Goal: Task Accomplishment & Management: Manage account settings

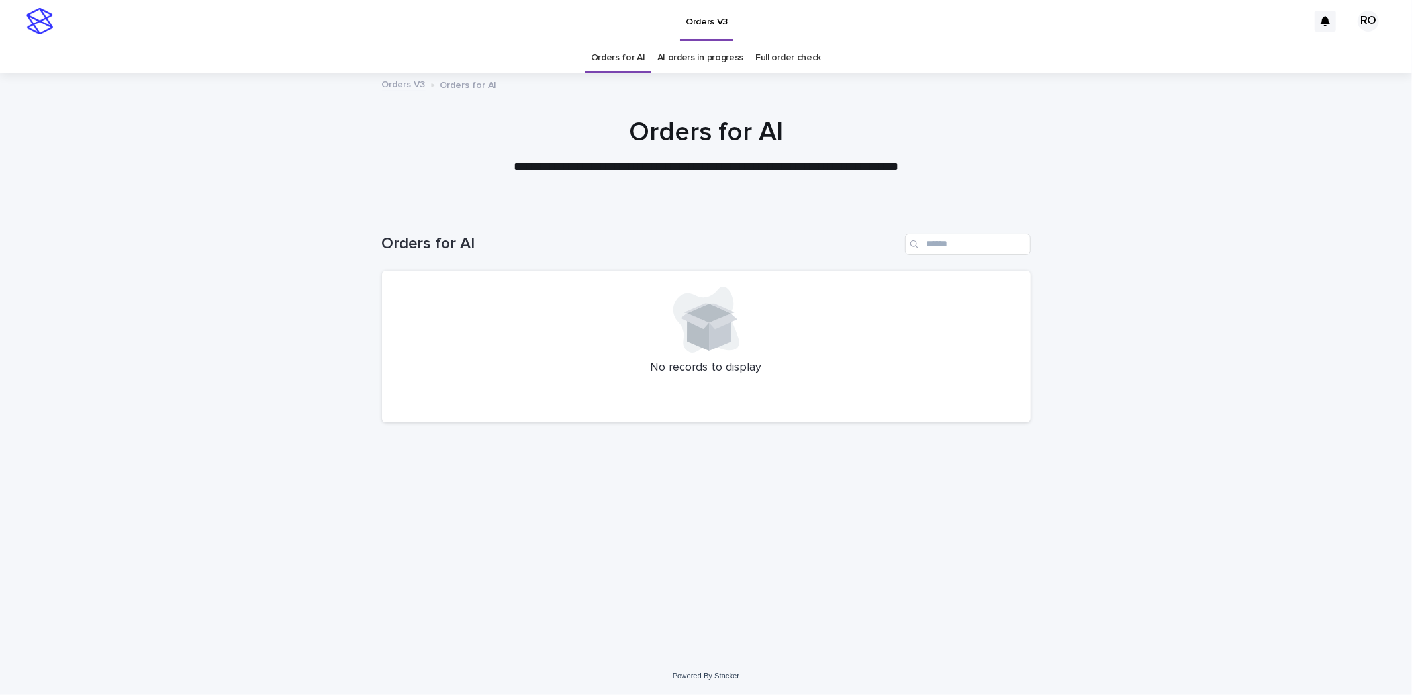
click at [707, 58] on link "AI orders in progress" at bounding box center [701, 57] width 87 height 31
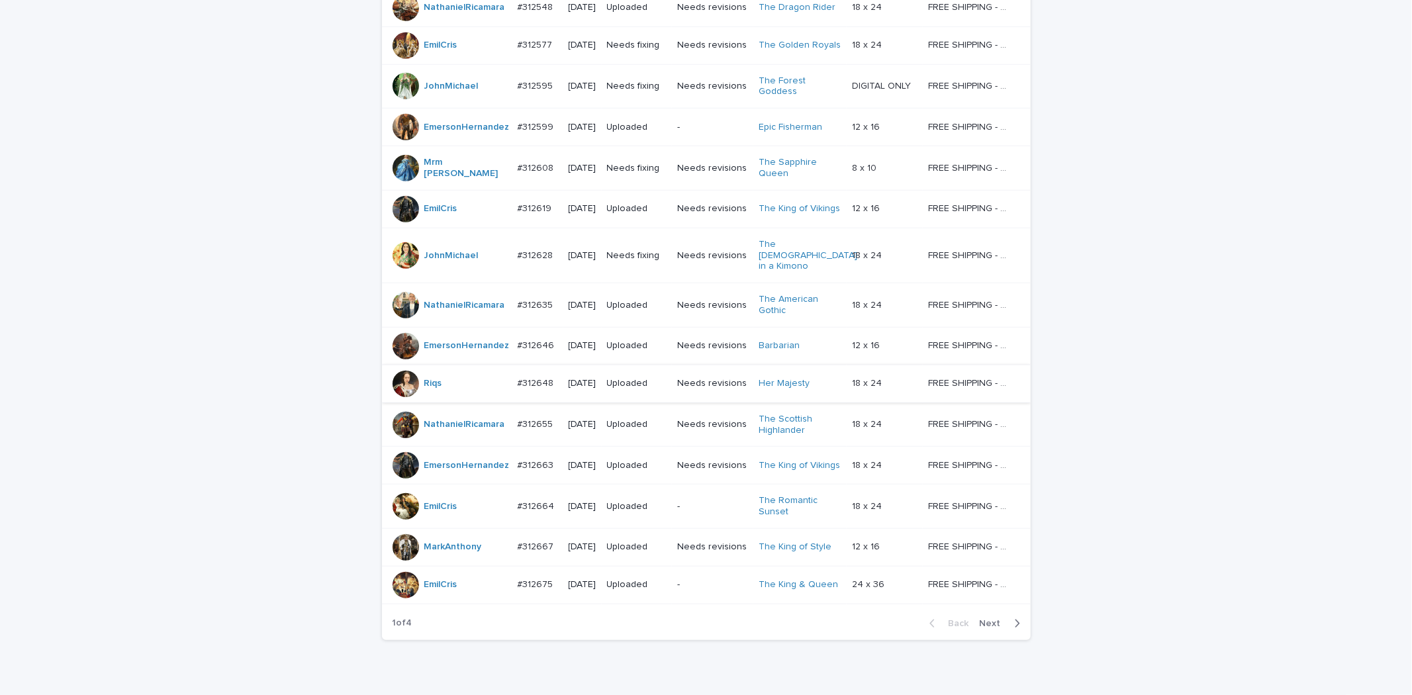
scroll to position [971, 0]
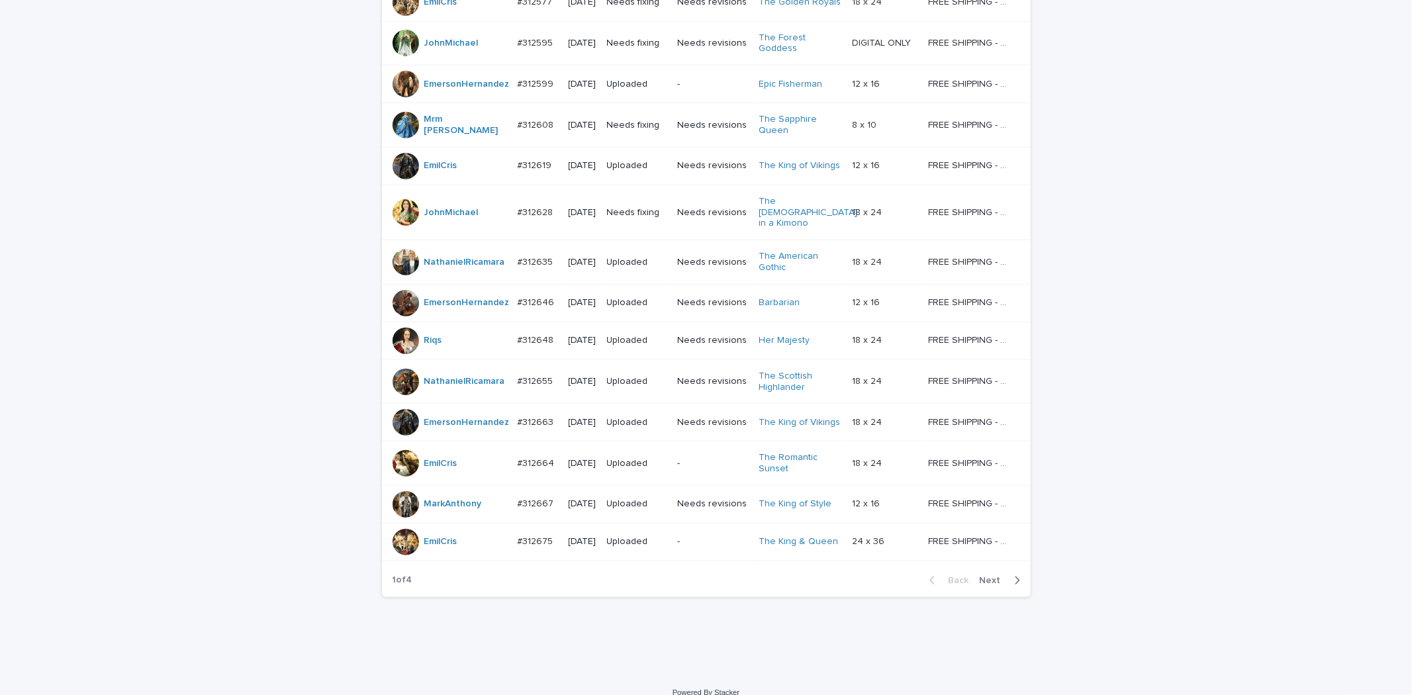
click at [982, 576] on span "Next" at bounding box center [994, 580] width 29 height 9
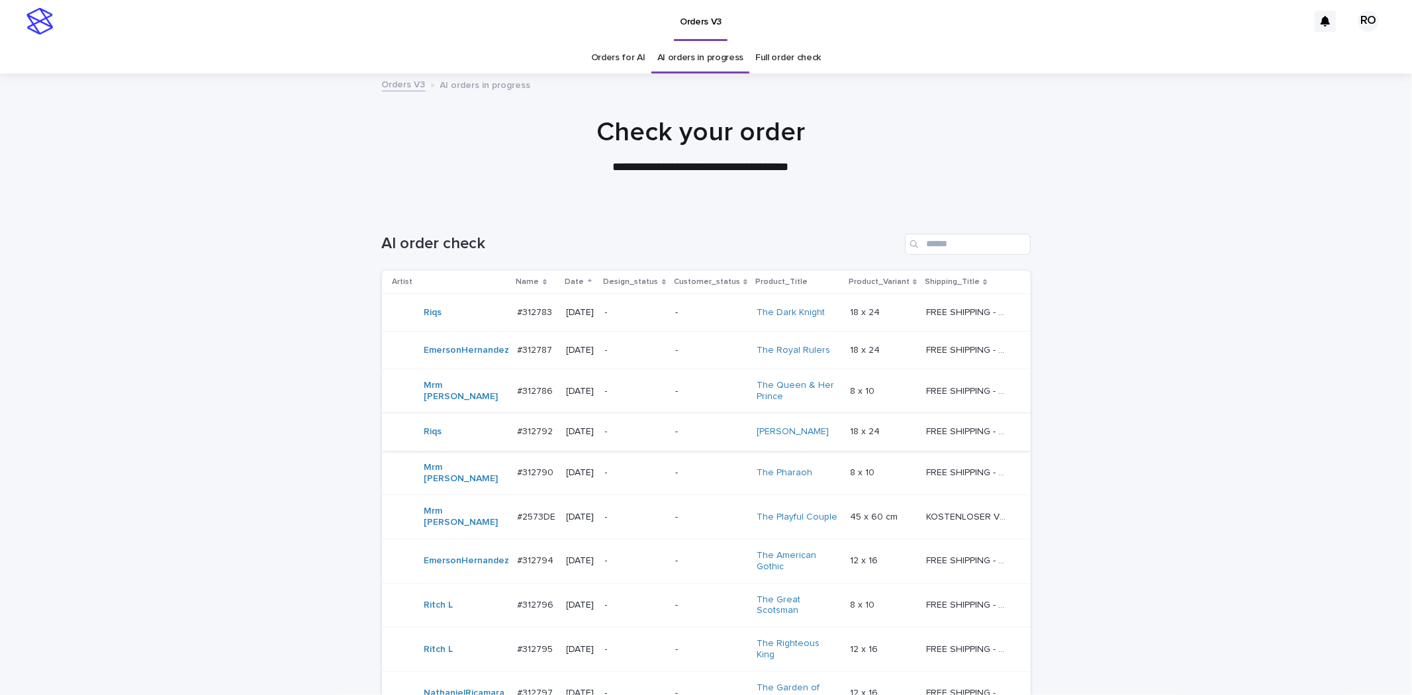
scroll to position [322, 0]
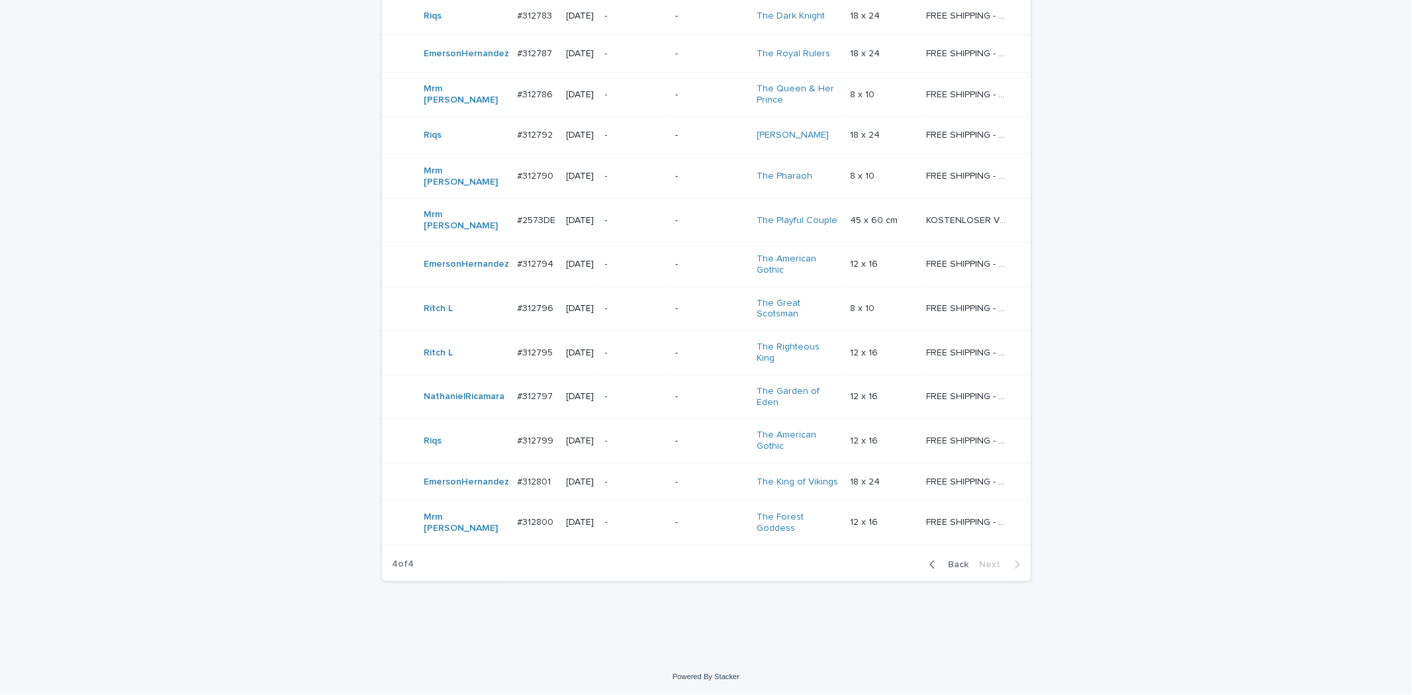
click at [653, 515] on div "-" at bounding box center [635, 522] width 60 height 14
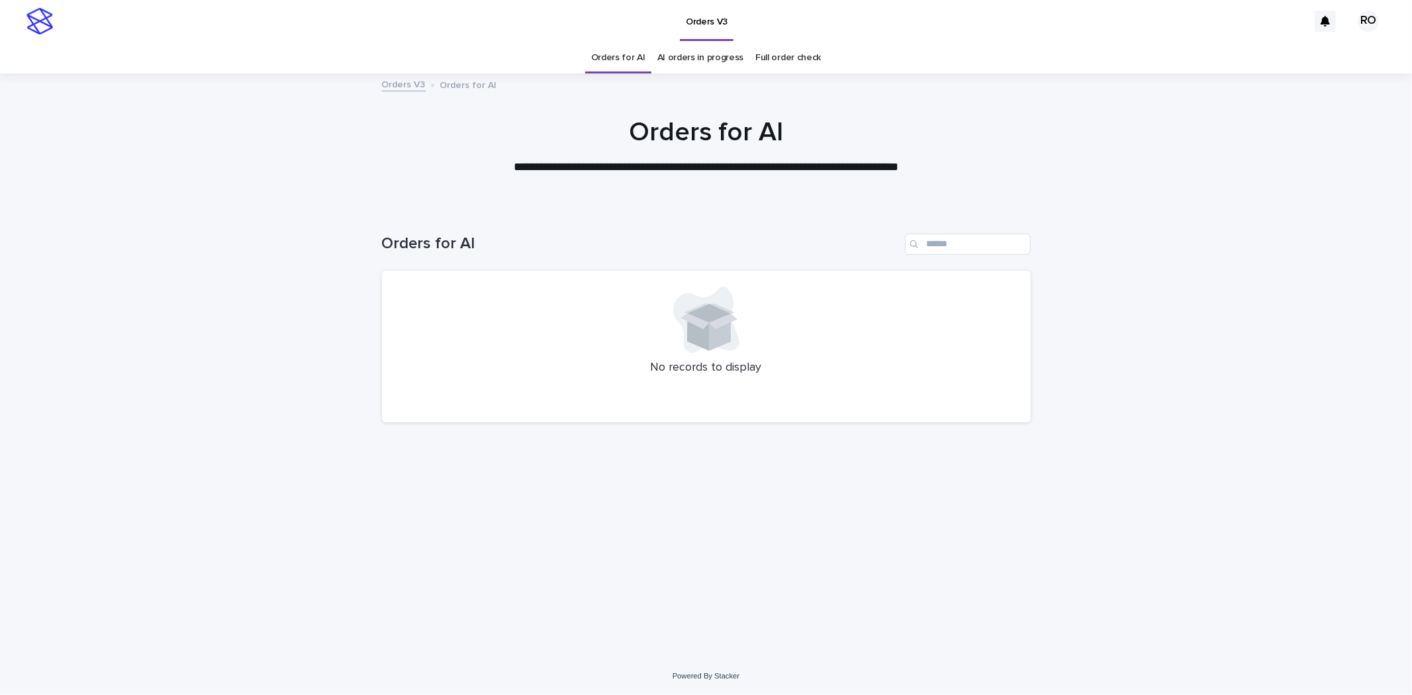
click at [711, 56] on link "AI orders in progress" at bounding box center [701, 57] width 87 height 31
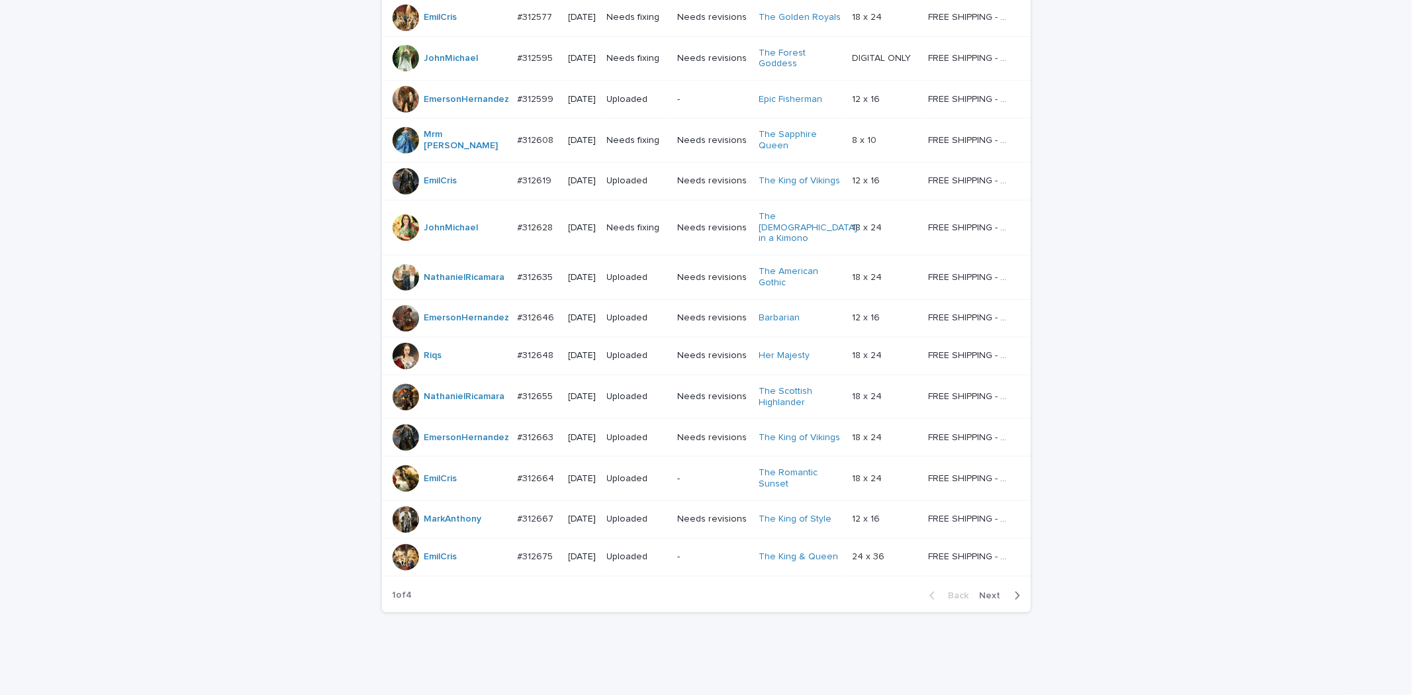
scroll to position [971, 0]
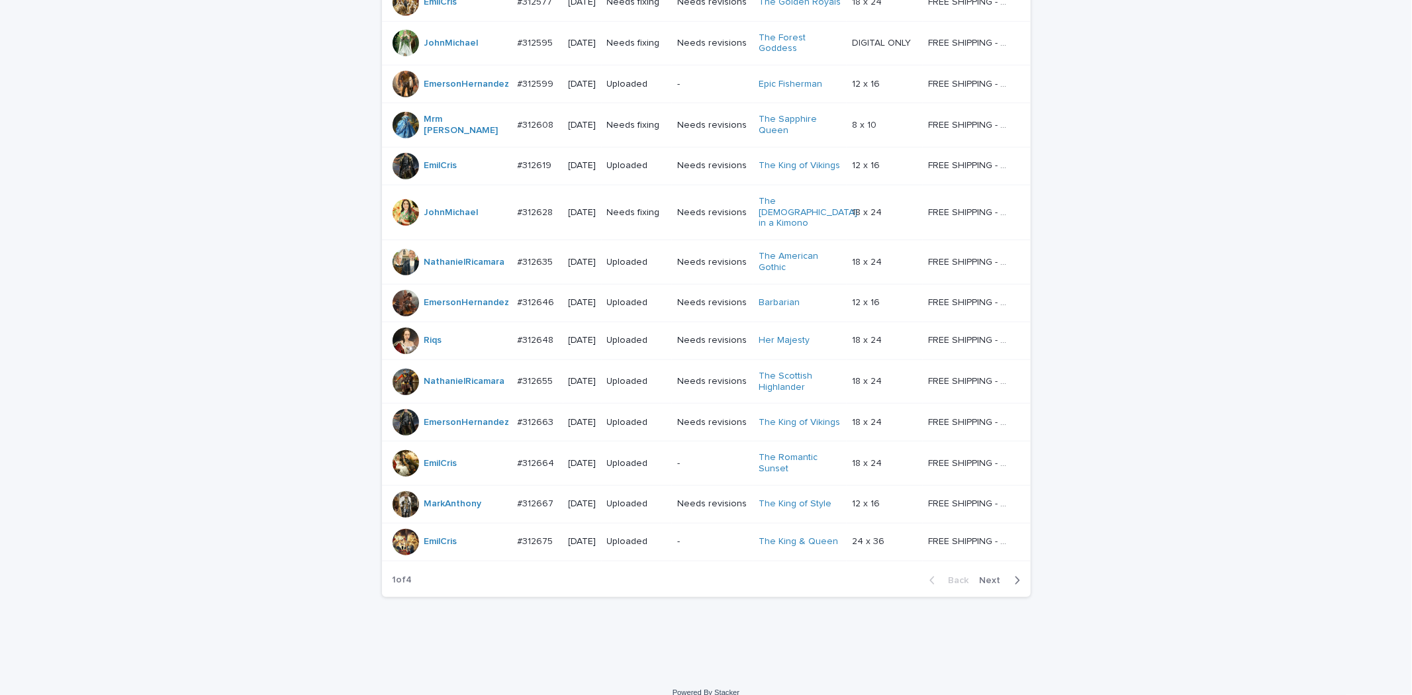
click at [989, 576] on span "Next" at bounding box center [994, 580] width 29 height 9
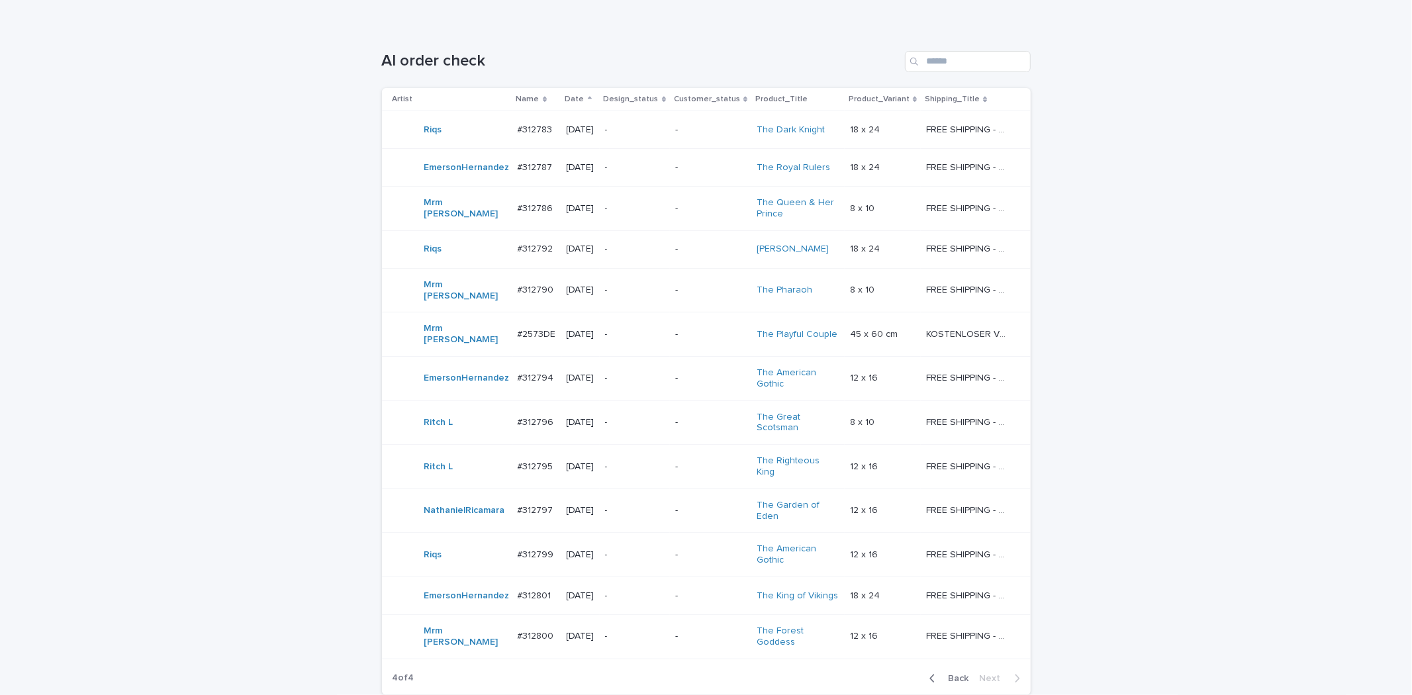
scroll to position [322, 0]
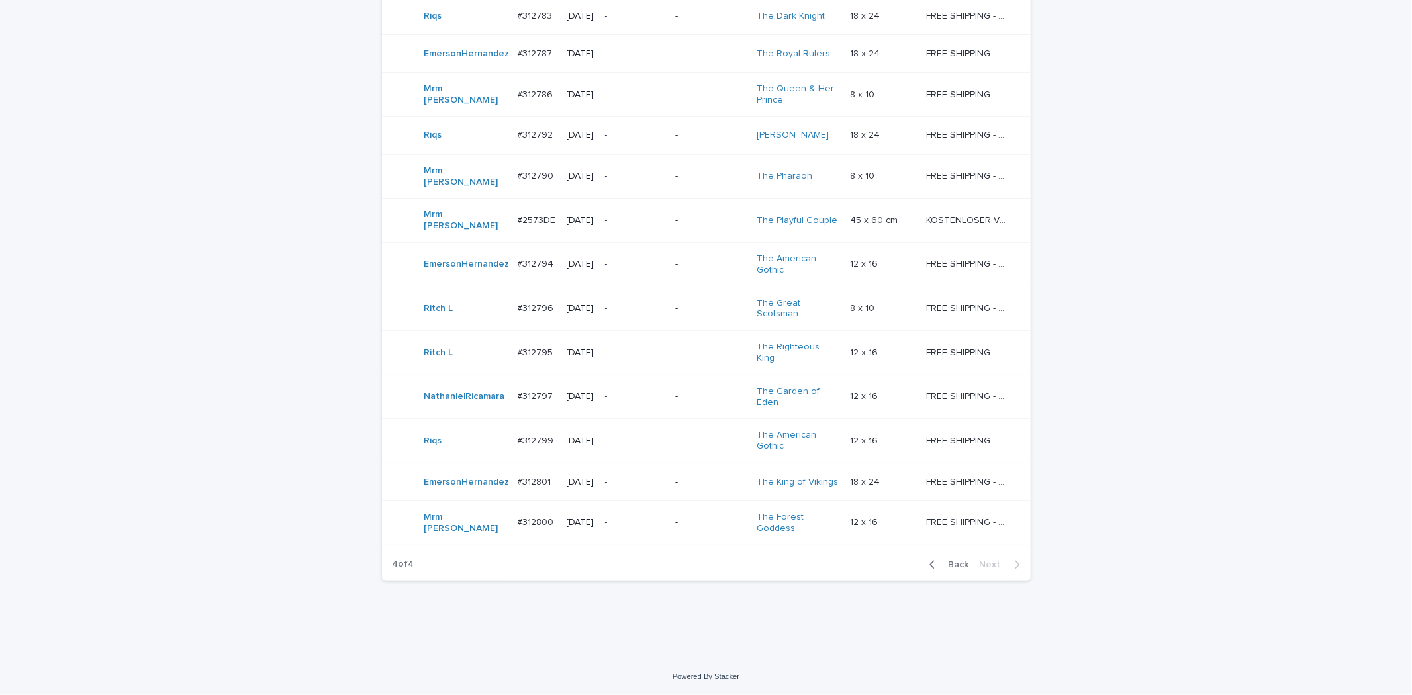
click at [949, 560] on span "Back" at bounding box center [955, 564] width 28 height 9
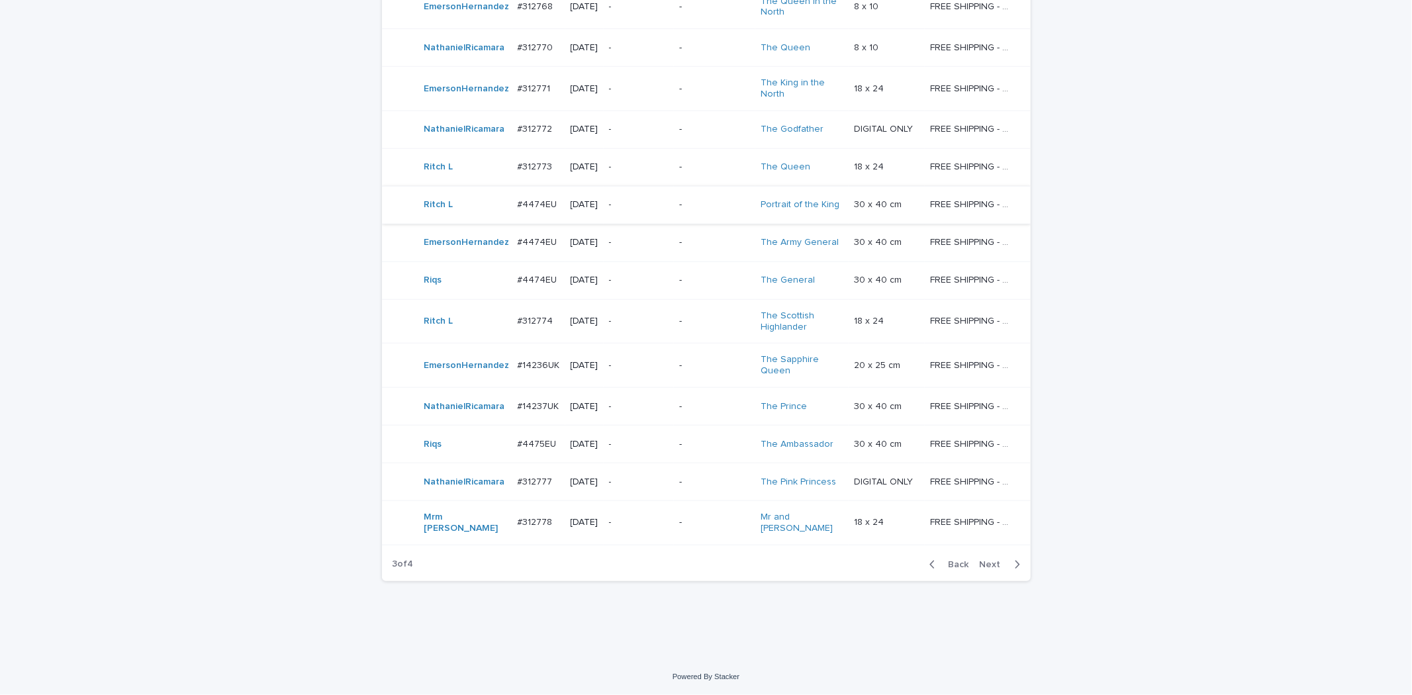
scroll to position [1073, 0]
click at [980, 561] on span "Next" at bounding box center [994, 564] width 29 height 9
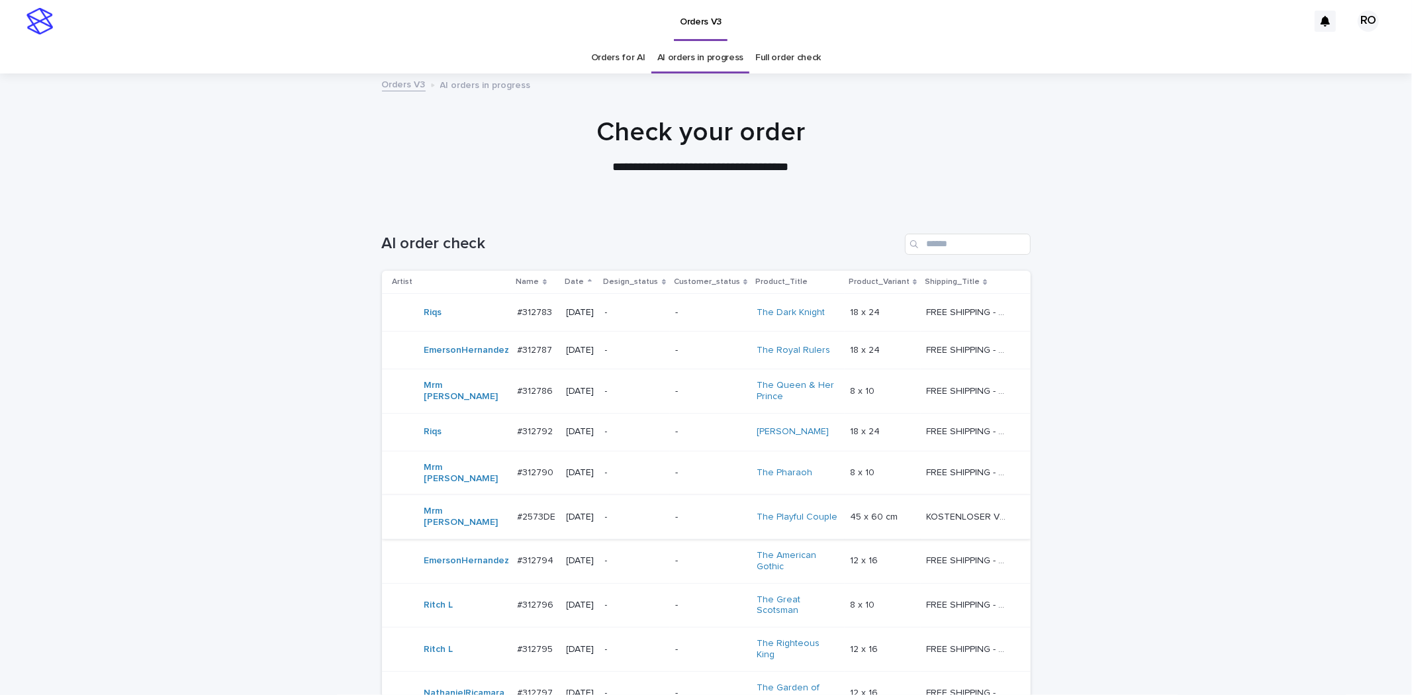
scroll to position [322, 0]
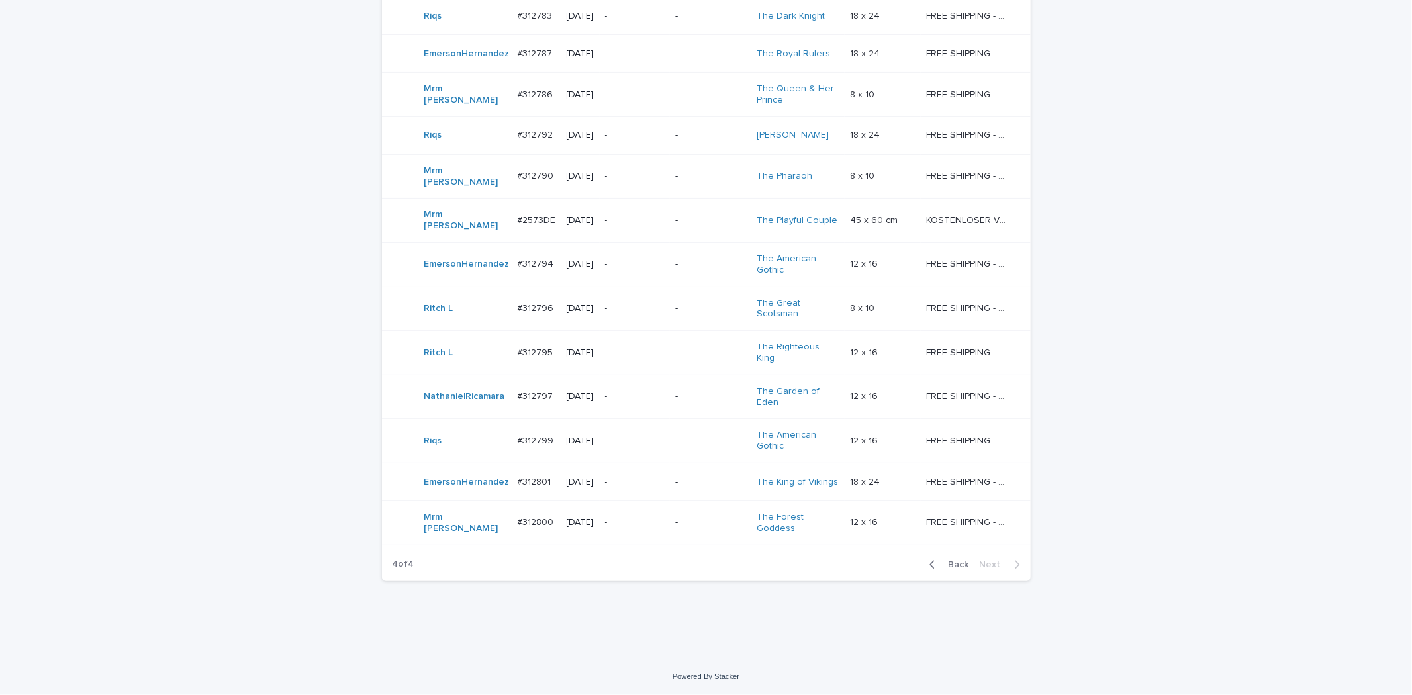
click at [954, 565] on span "Back" at bounding box center [955, 564] width 28 height 9
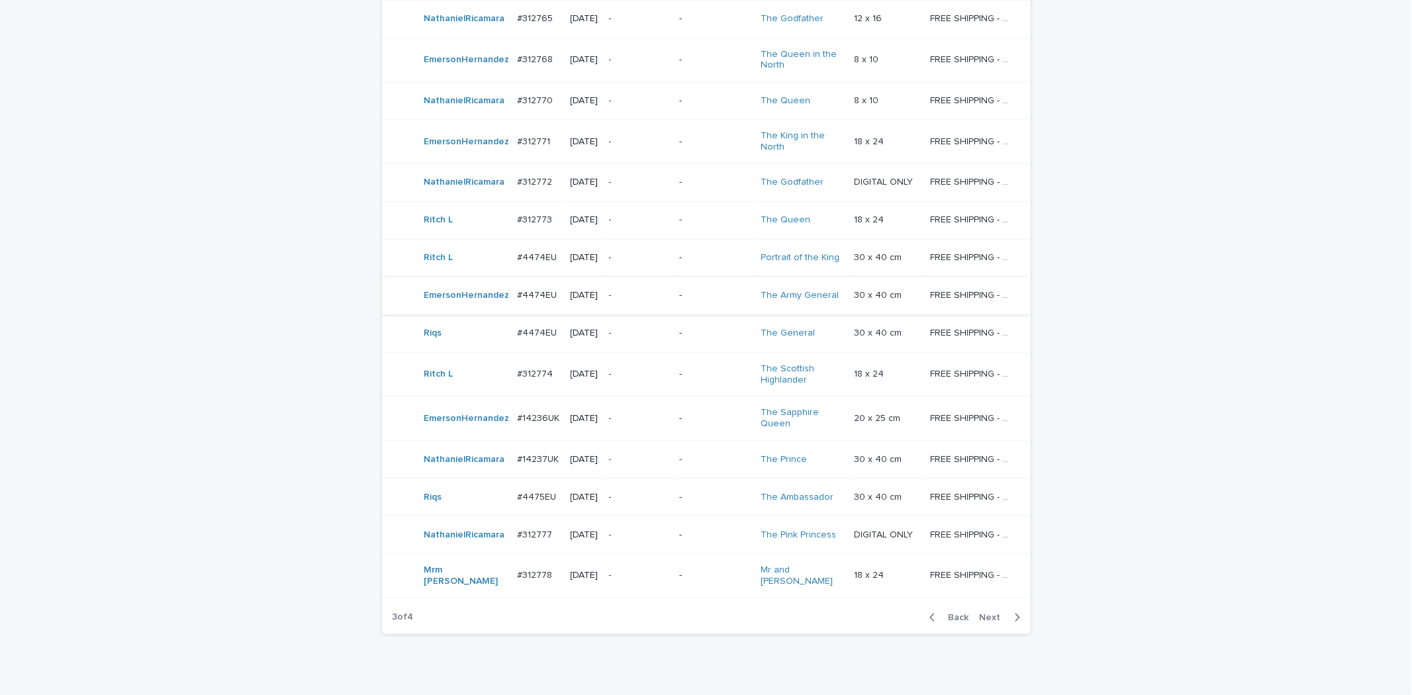
scroll to position [925, 0]
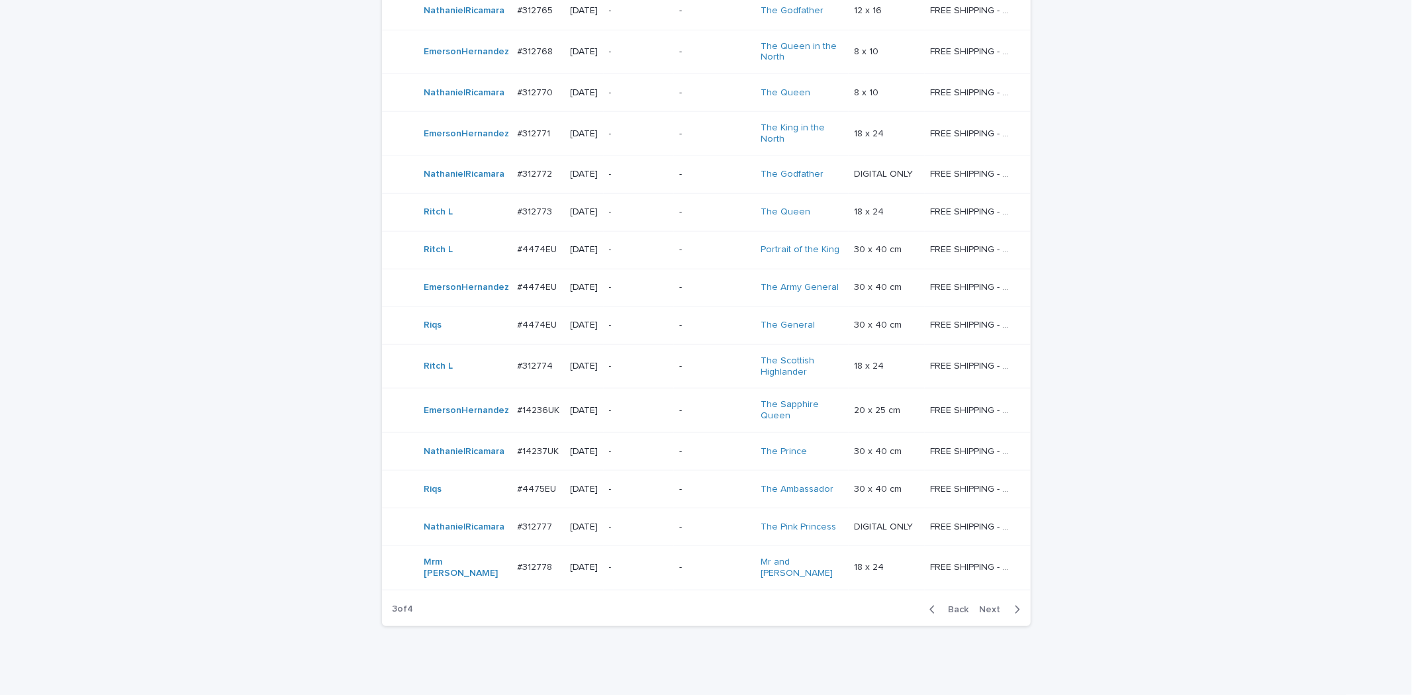
click at [658, 223] on div "-" at bounding box center [639, 212] width 60 height 22
